Goal: Task Accomplishment & Management: Manage account settings

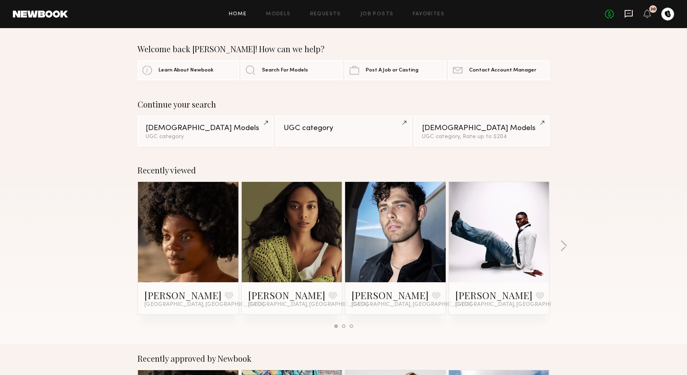
click at [630, 16] on icon at bounding box center [628, 13] width 9 height 9
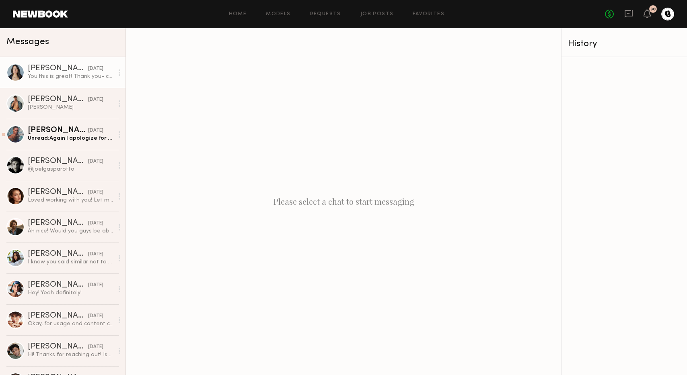
click at [68, 76] on div "You: this is great! Thank you- can you mark it as complete so I can pay you? Th…" at bounding box center [71, 77] width 86 height 8
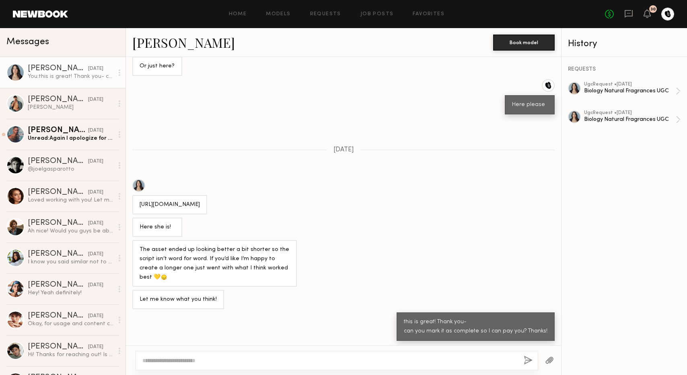
scroll to position [244, 0]
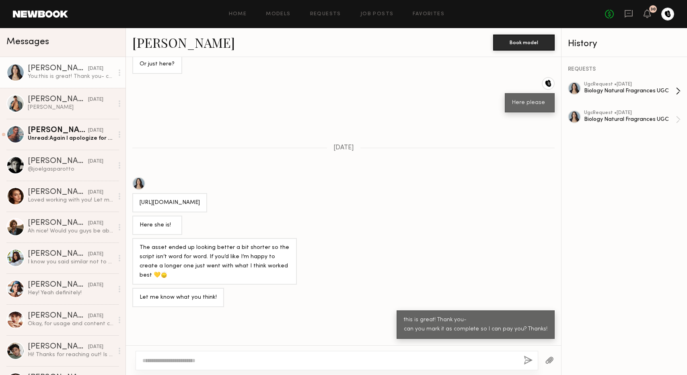
click at [597, 90] on div "Biology Natural Fragrances UGC" at bounding box center [630, 91] width 92 height 8
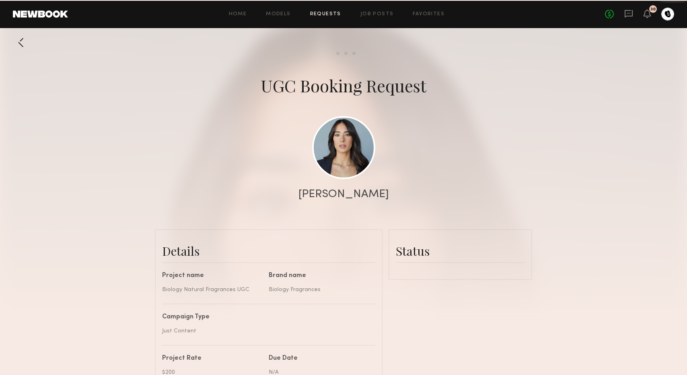
scroll to position [3132, 0]
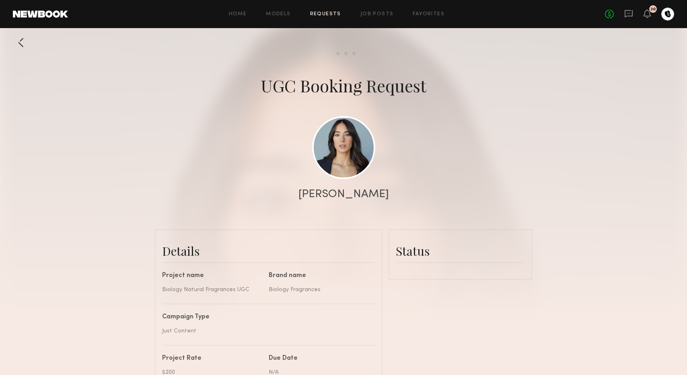
click at [328, 16] on link "Requests" at bounding box center [325, 14] width 31 height 5
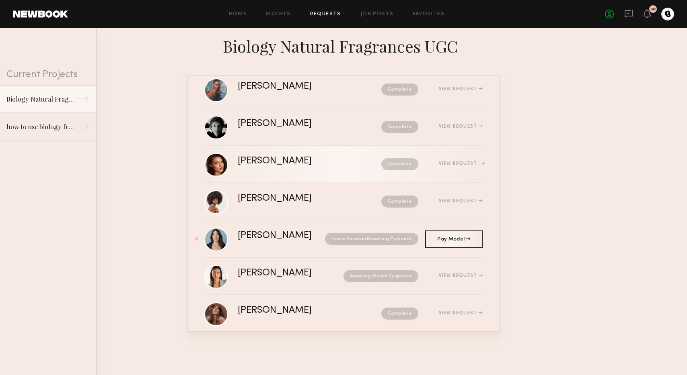
scroll to position [64, 0]
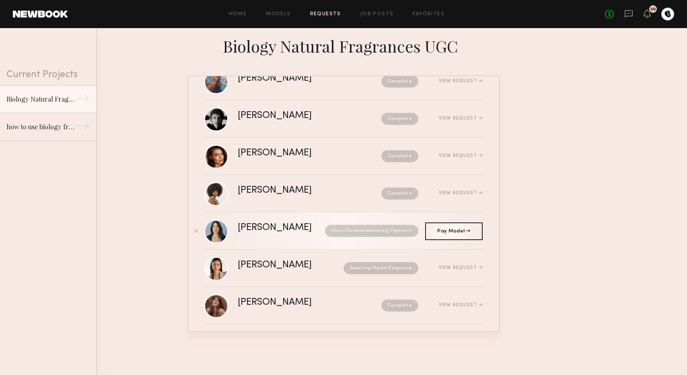
click at [318, 231] on div "Hours Received Awaiting Payment" at bounding box center [368, 231] width 100 height 12
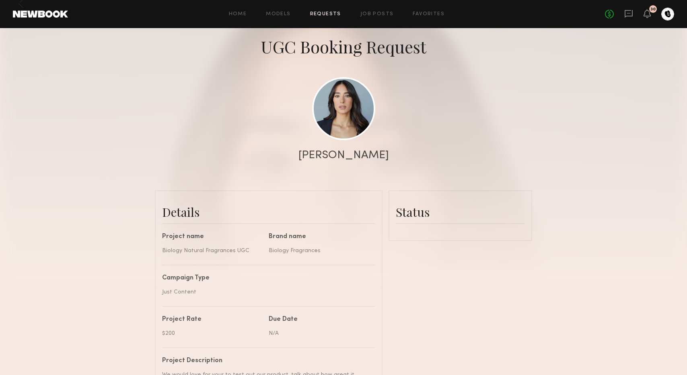
scroll to position [39, 0]
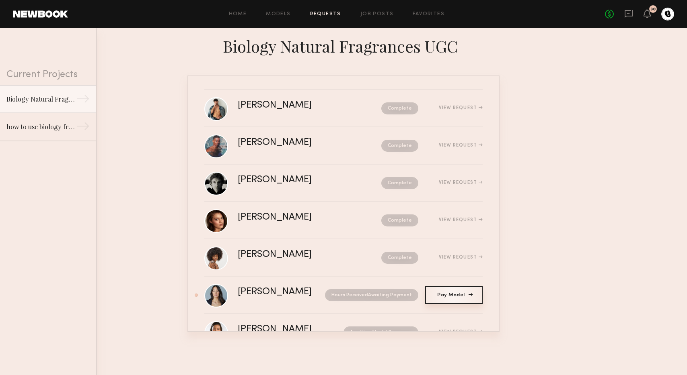
click at [458, 297] on span "Pay Model" at bounding box center [453, 295] width 33 height 5
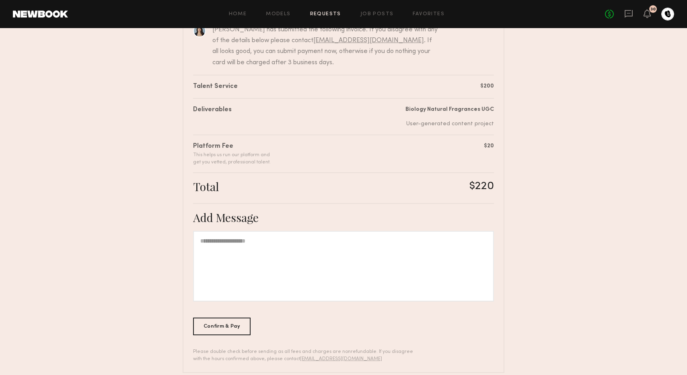
scroll to position [108, 0]
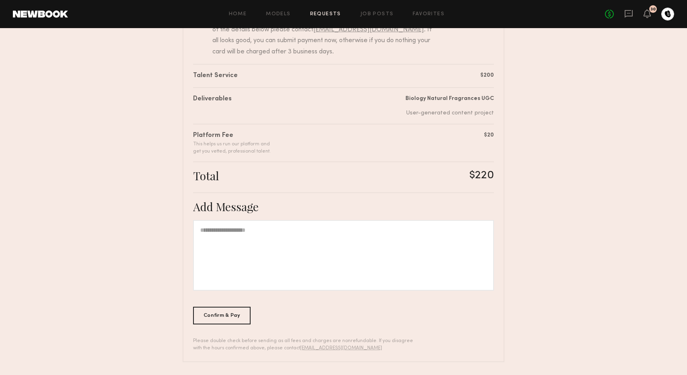
drag, startPoint x: 209, startPoint y: 317, endPoint x: 214, endPoint y: 317, distance: 5.2
click at [209, 317] on div "Confirm & Pay" at bounding box center [221, 316] width 57 height 18
click at [287, 16] on link "Models" at bounding box center [278, 14] width 25 height 5
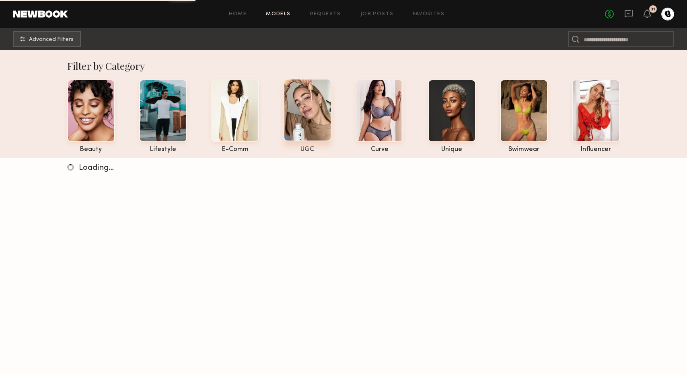
click at [319, 94] on div at bounding box center [307, 110] width 48 height 63
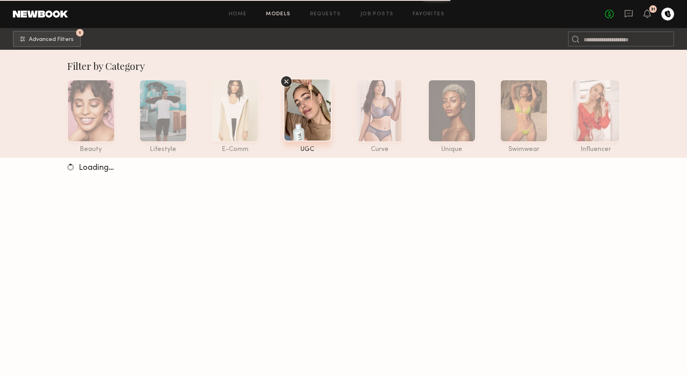
click at [294, 100] on div at bounding box center [307, 110] width 48 height 63
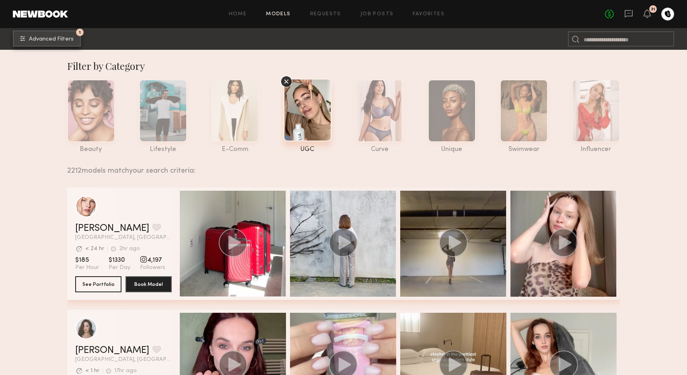
click at [67, 38] on span "Advanced Filters" at bounding box center [51, 40] width 45 height 6
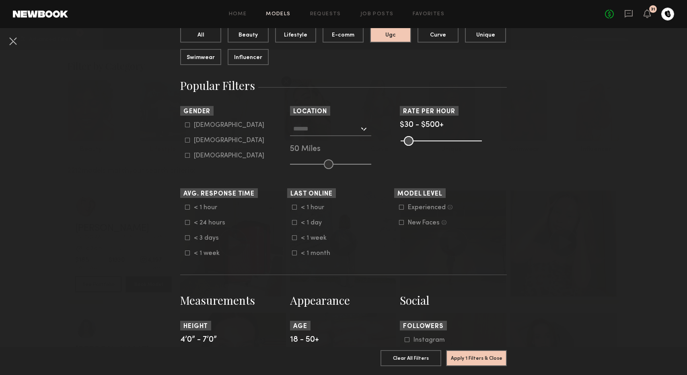
scroll to position [96, 0]
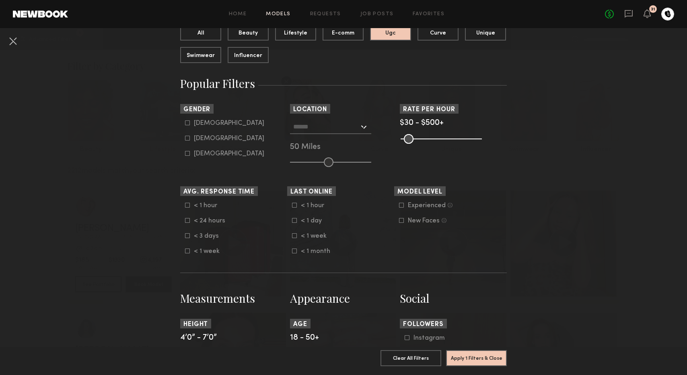
click at [189, 140] on icon at bounding box center [187, 138] width 5 height 5
type input "**"
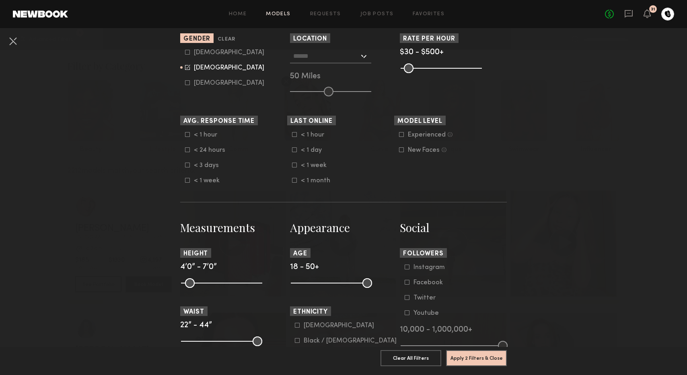
scroll to position [172, 0]
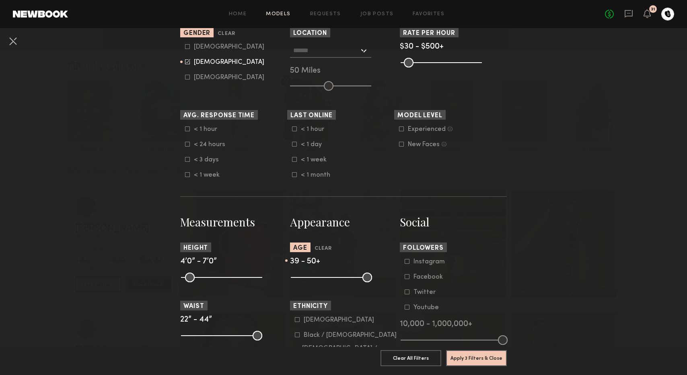
type input "**"
drag, startPoint x: 296, startPoint y: 280, endPoint x: 341, endPoint y: 280, distance: 44.6
click at [341, 280] on input "range" at bounding box center [331, 278] width 81 height 10
click at [462, 356] on button "Apply 3 Filters & Close" at bounding box center [476, 358] width 61 height 16
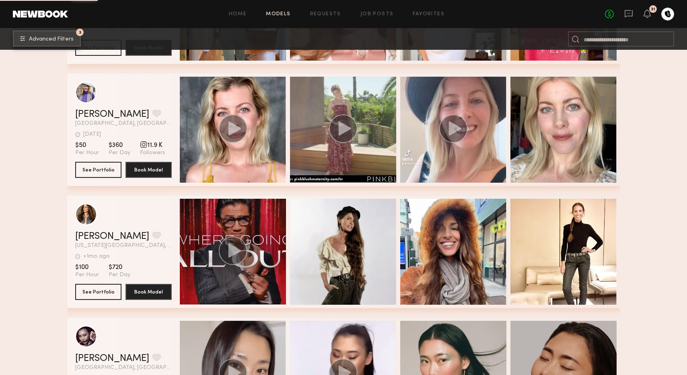
scroll to position [4148, 0]
